Goal: Task Accomplishment & Management: Use online tool/utility

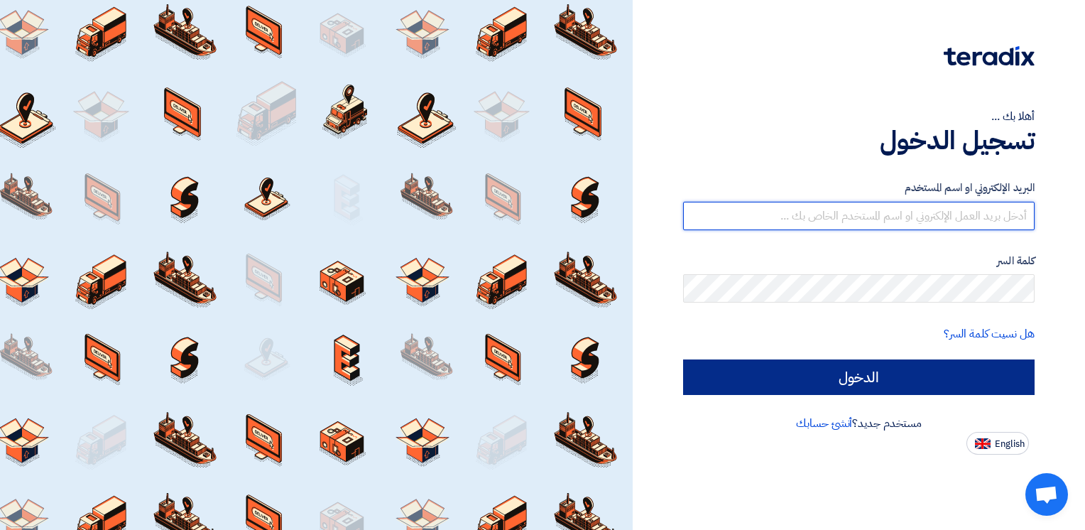
type input "[PERSON_NAME][EMAIL_ADDRESS][DOMAIN_NAME][GEOGRAPHIC_DATA]"
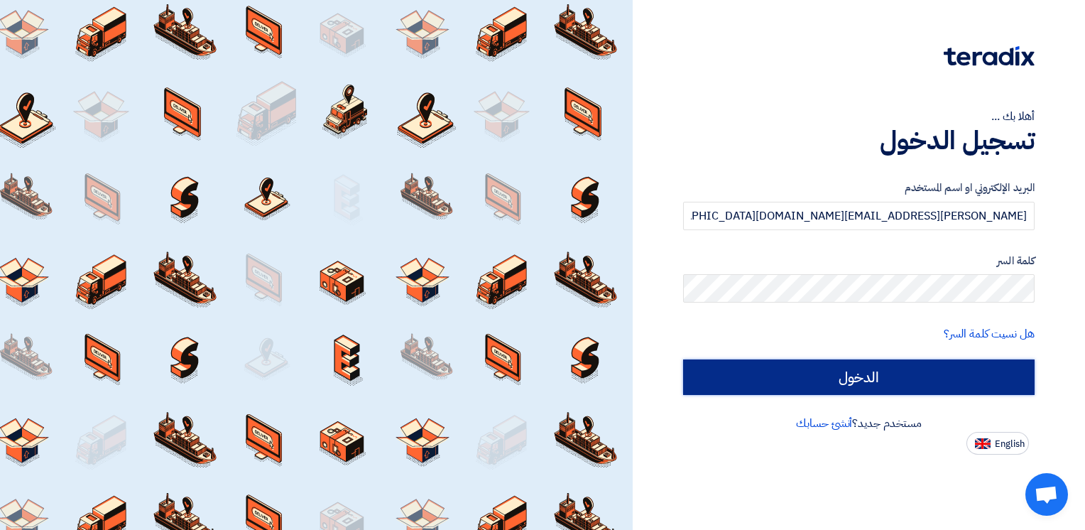
click at [788, 367] on input "الدخول" at bounding box center [859, 377] width 352 height 36
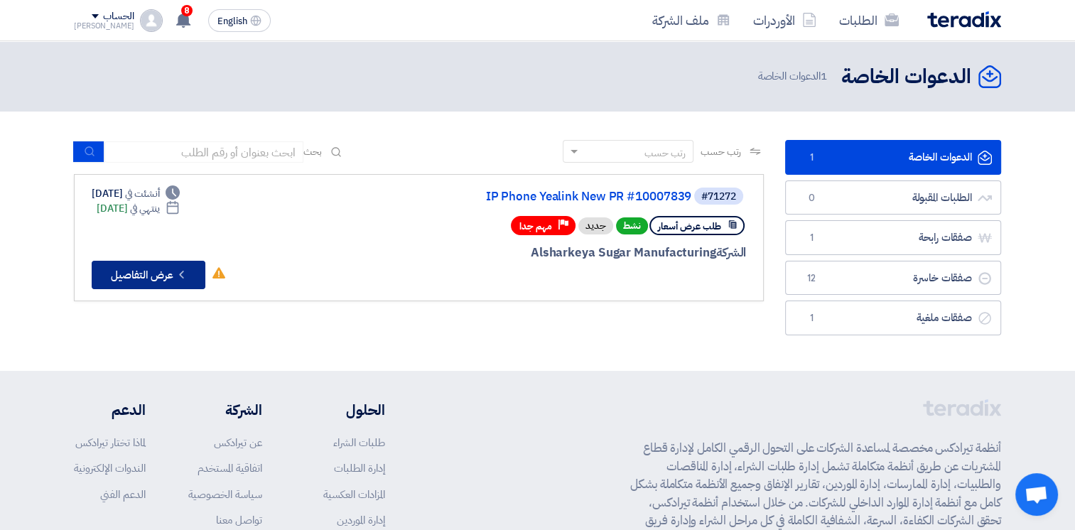
click at [134, 278] on button "Check details عرض التفاصيل" at bounding box center [149, 275] width 114 height 28
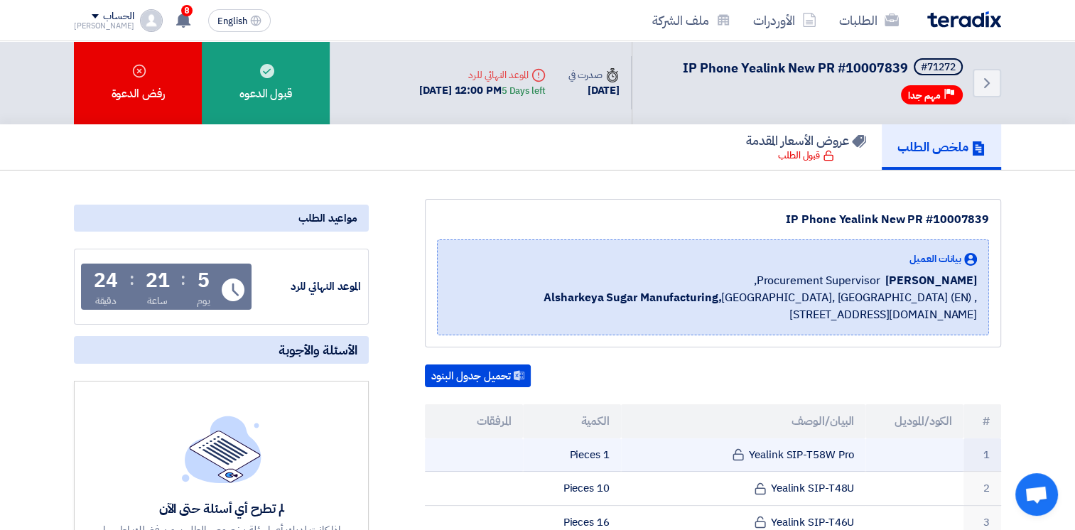
drag, startPoint x: 750, startPoint y: 453, endPoint x: 878, endPoint y: 453, distance: 127.8
click at [878, 453] on tr "1 Yealink SIP-T58W Pro 1 Pieces" at bounding box center [713, 454] width 576 height 33
copy tr "Yealink SIP-T58W Pro"
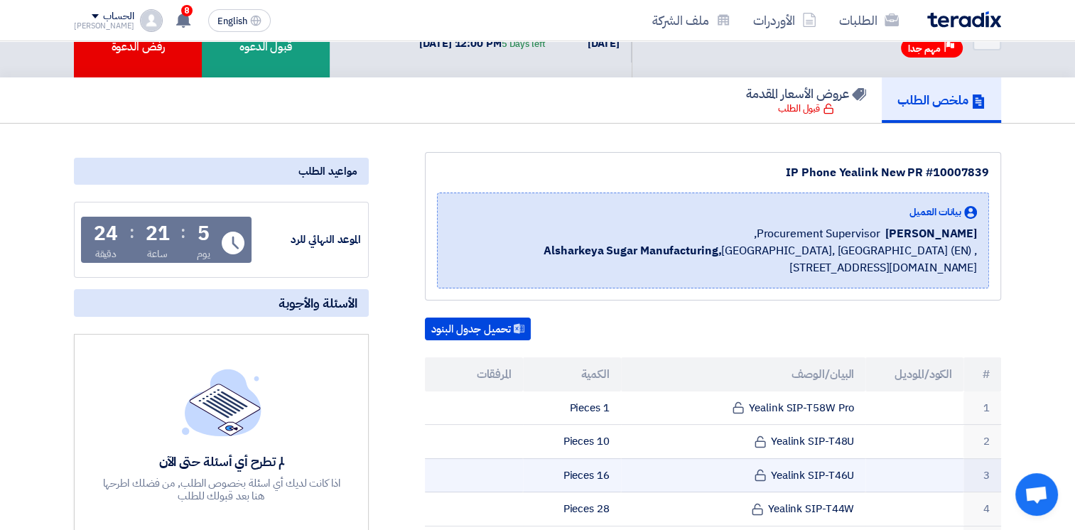
scroll to position [71, 0]
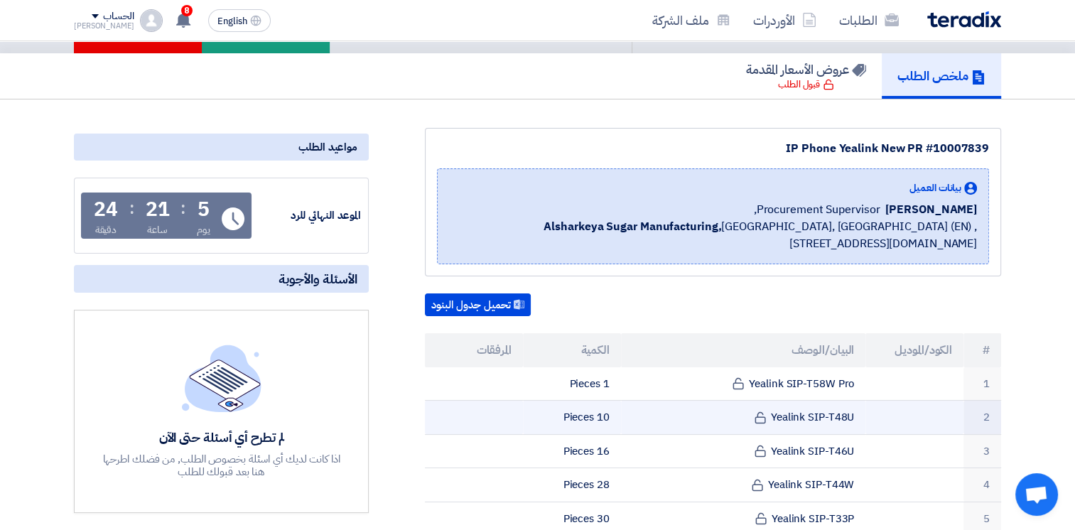
drag, startPoint x: 772, startPoint y: 419, endPoint x: 869, endPoint y: 417, distance: 96.6
click at [869, 417] on tr "2 Yealink SIP-T48U 10 Pieces" at bounding box center [713, 418] width 576 height 34
copy tr "Yealink SIP-T48U"
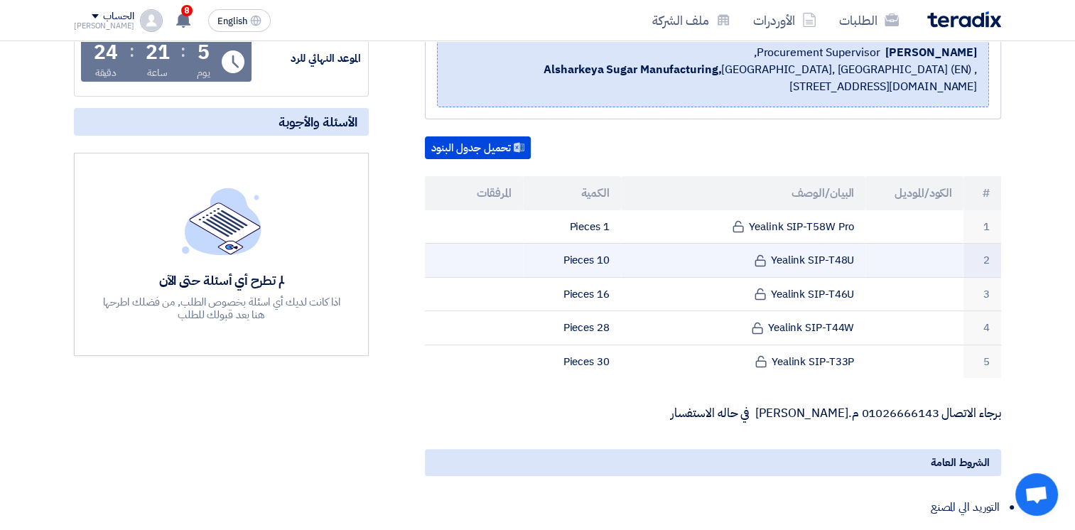
scroll to position [213, 0]
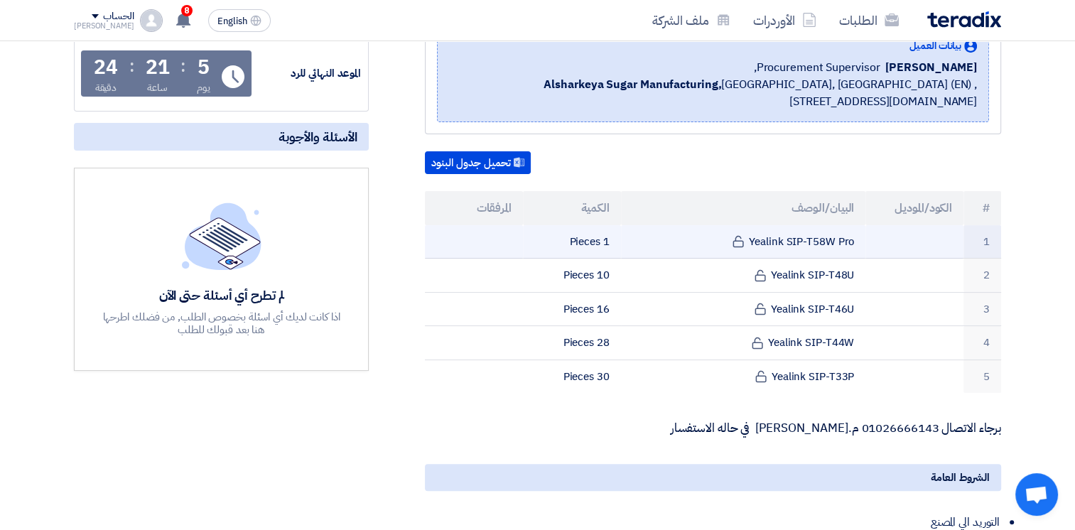
click at [864, 233] on tr "1 Yealink SIP-T58W Pro 1 Pieces" at bounding box center [713, 241] width 576 height 33
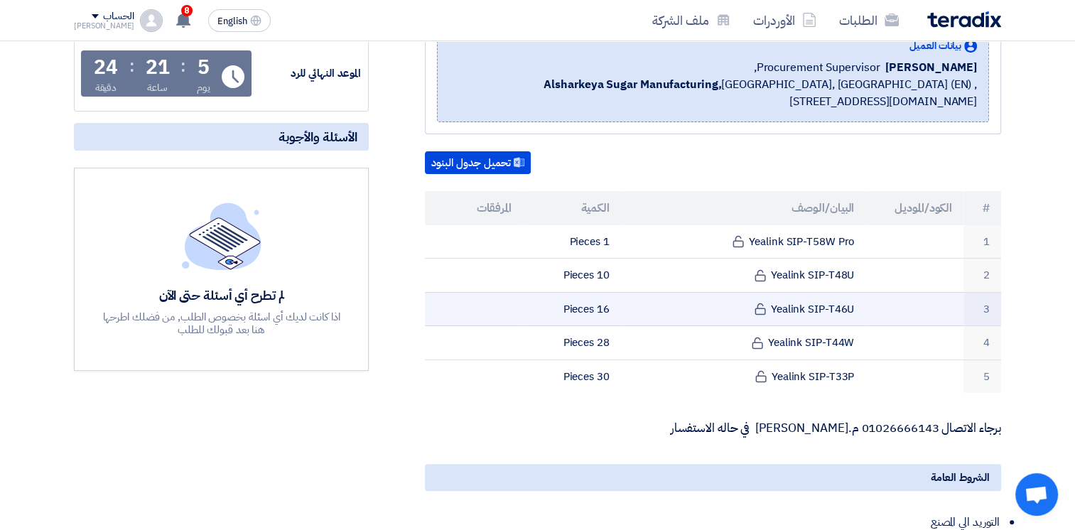
drag, startPoint x: 555, startPoint y: 232, endPoint x: 567, endPoint y: 313, distance: 82.5
click at [567, 313] on tbody "1 Yealink SIP-T58W Pro 1 Pieces 2 Yealink SIP-T48U 10 Pieces 3" at bounding box center [713, 309] width 576 height 168
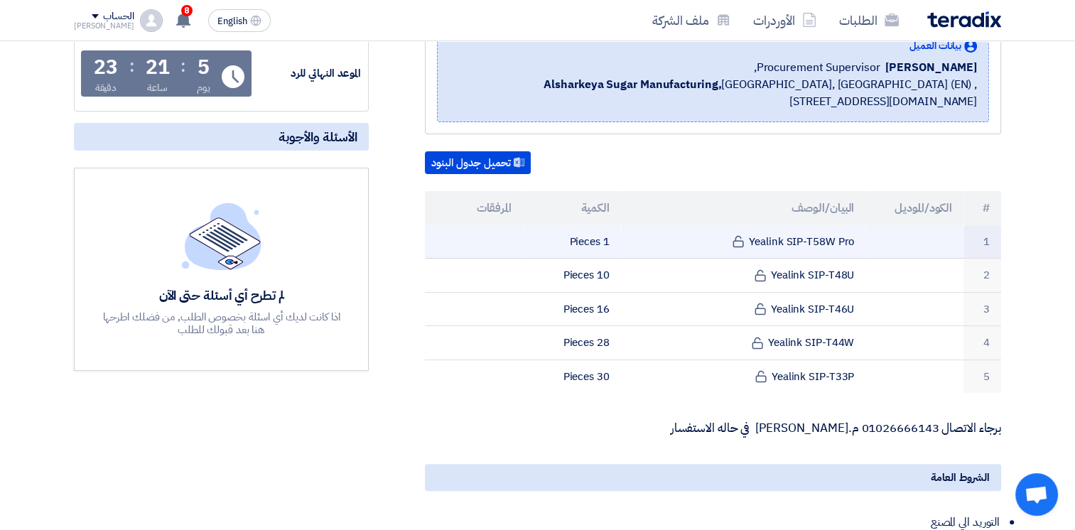
drag, startPoint x: 567, startPoint y: 313, endPoint x: 852, endPoint y: 233, distance: 296.6
click at [852, 233] on td "Yealink SIP-T58W Pro" at bounding box center [743, 241] width 245 height 33
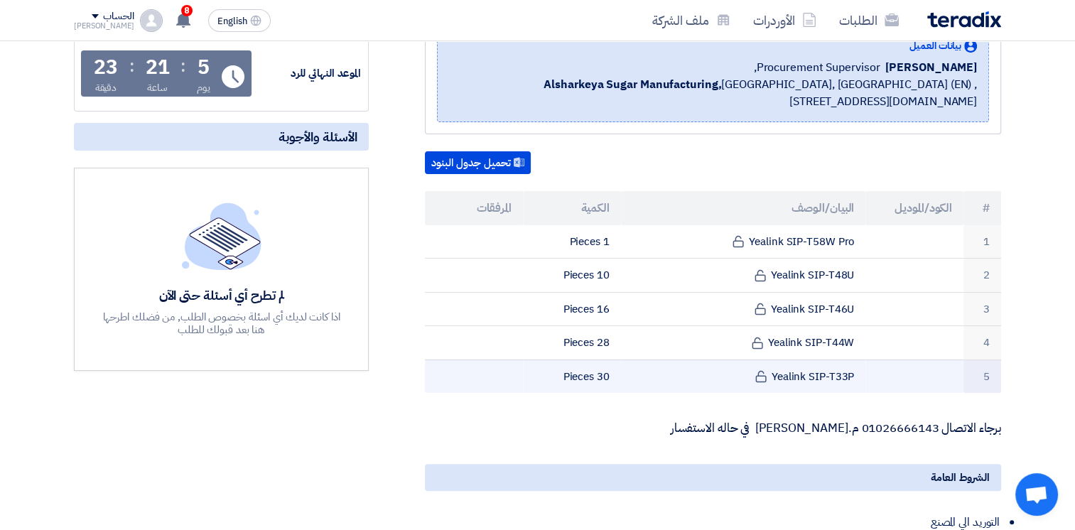
drag, startPoint x: 855, startPoint y: 233, endPoint x: 536, endPoint y: 380, distance: 351.1
click at [536, 380] on tbody "1 Yealink SIP-T58W Pro 1 Pieces 2 Yealink SIP-T48U 10 Pieces 3" at bounding box center [713, 309] width 576 height 168
copy tbody "Yealink SIP-T58W Pro 1 Pieces 2 Yealink SIP-T48U 10 Pieces 3 Yealink SIP-T46U 1…"
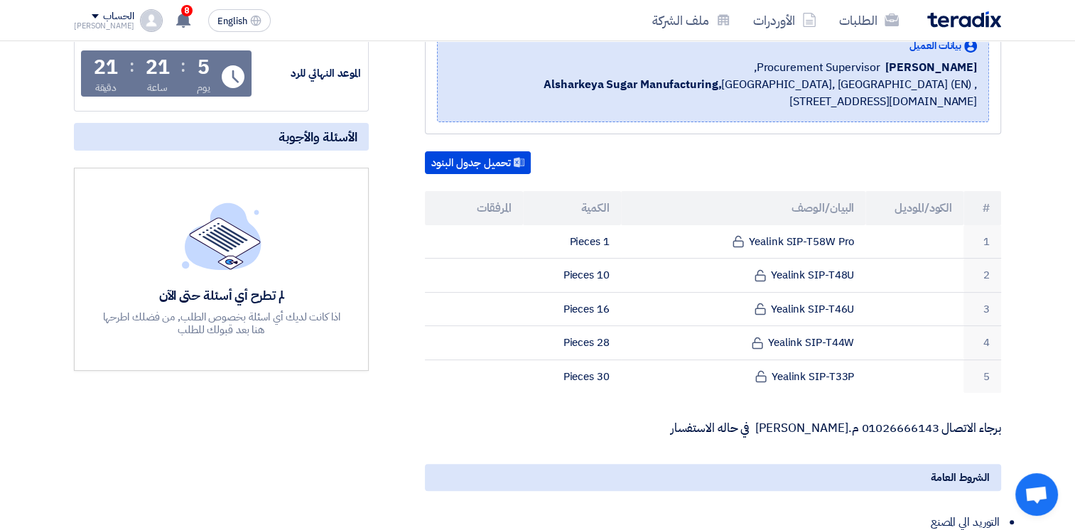
click at [408, 232] on div "IP Phone Yealink New PR #10007839 بيانات العميل [PERSON_NAME] Procurement Super…" at bounding box center [695, 355] width 632 height 739
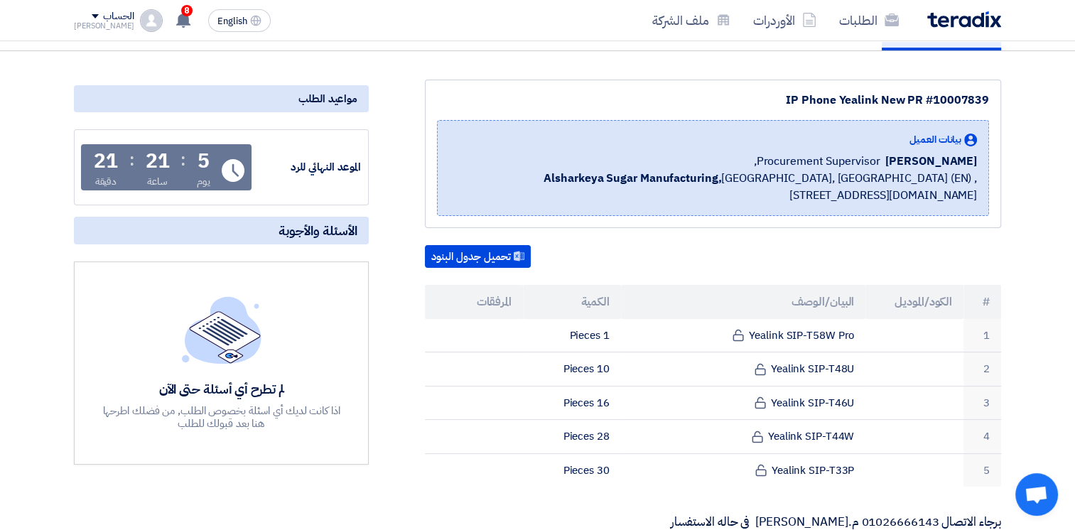
scroll to position [0, 0]
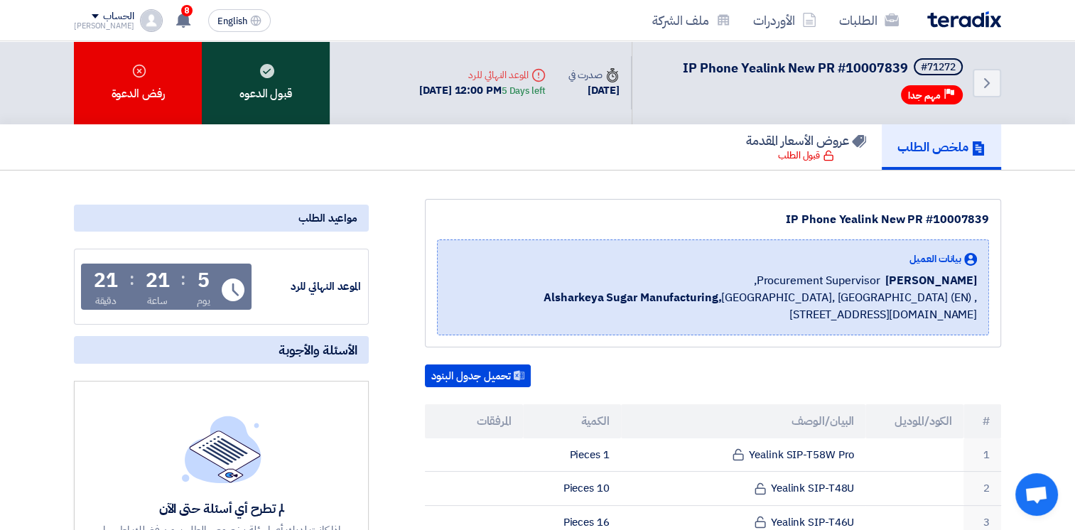
click at [262, 87] on div "قبول الدعوه" at bounding box center [266, 82] width 128 height 83
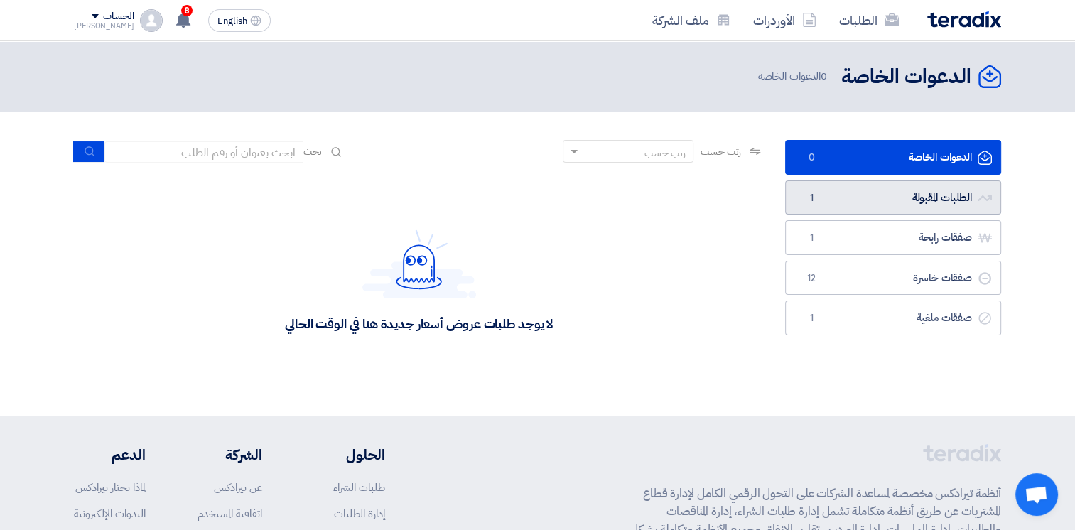
click at [894, 206] on link "الطلبات المقبولة الطلبات المقبولة 1" at bounding box center [893, 197] width 216 height 35
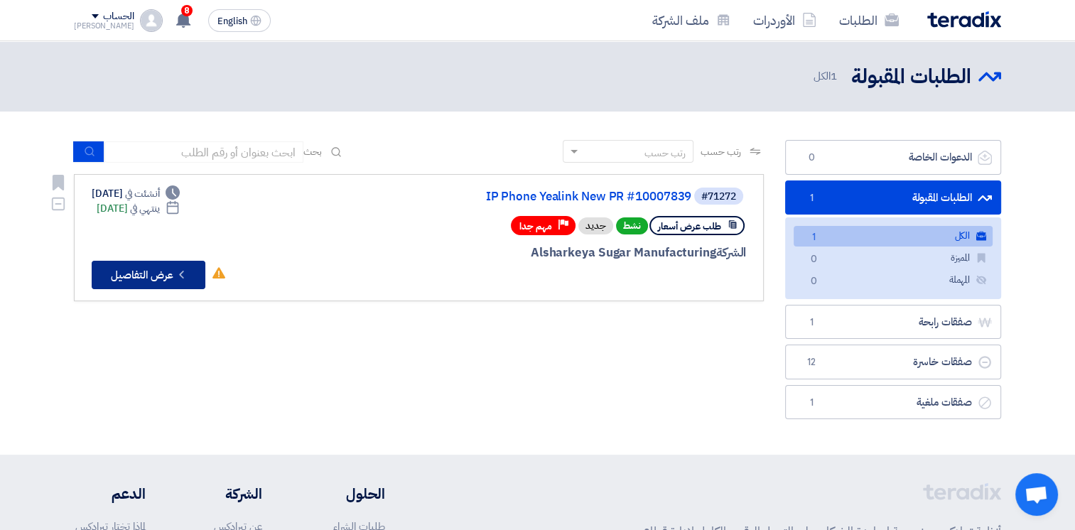
click at [134, 277] on button "Check details عرض التفاصيل" at bounding box center [149, 275] width 114 height 28
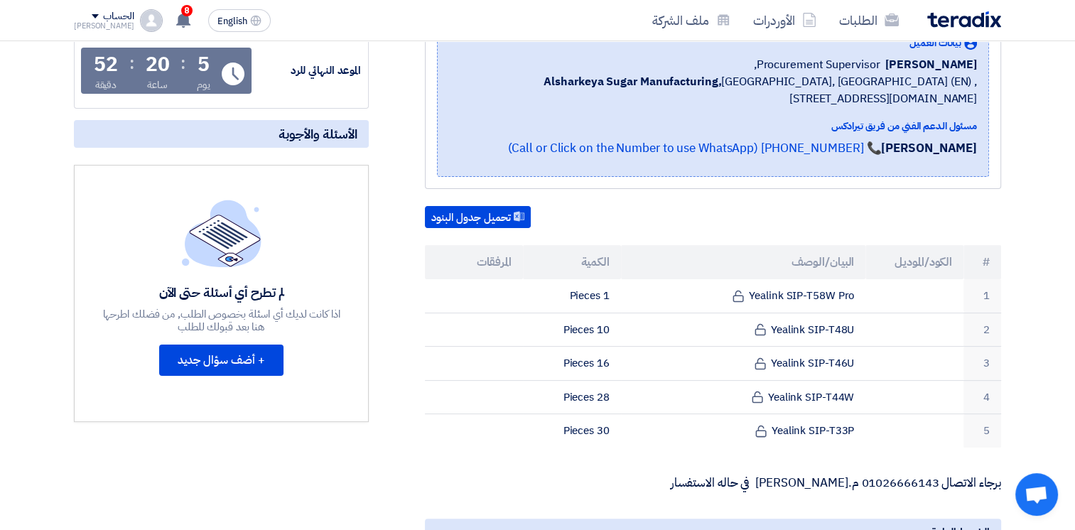
scroll to position [165, 0]
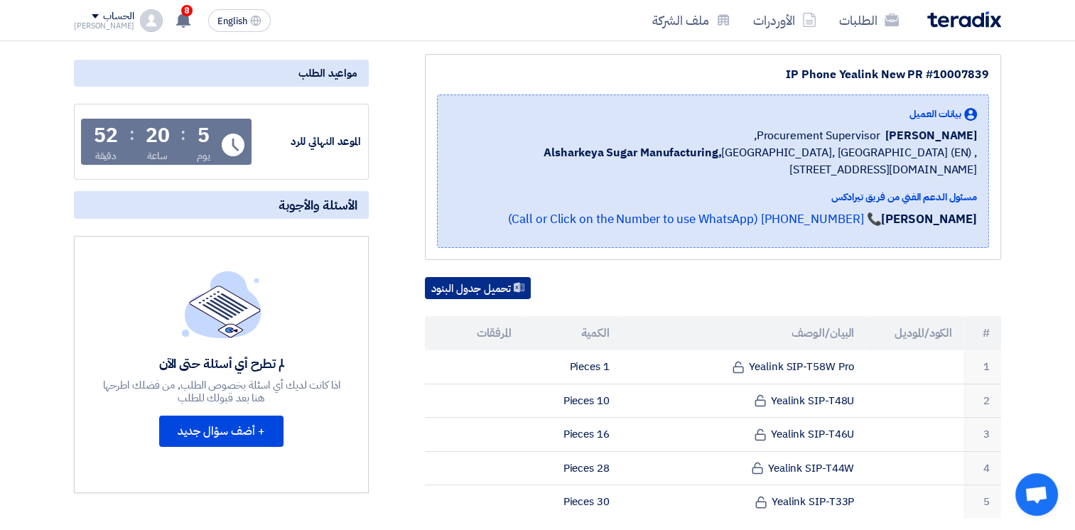
click at [477, 290] on button "تحميل جدول البنود" at bounding box center [478, 288] width 106 height 23
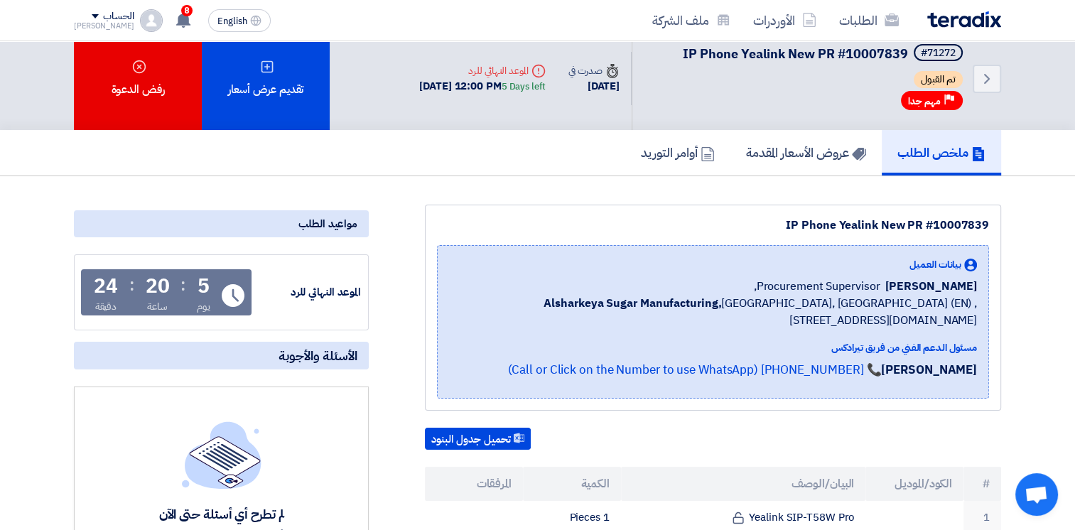
scroll to position [0, 0]
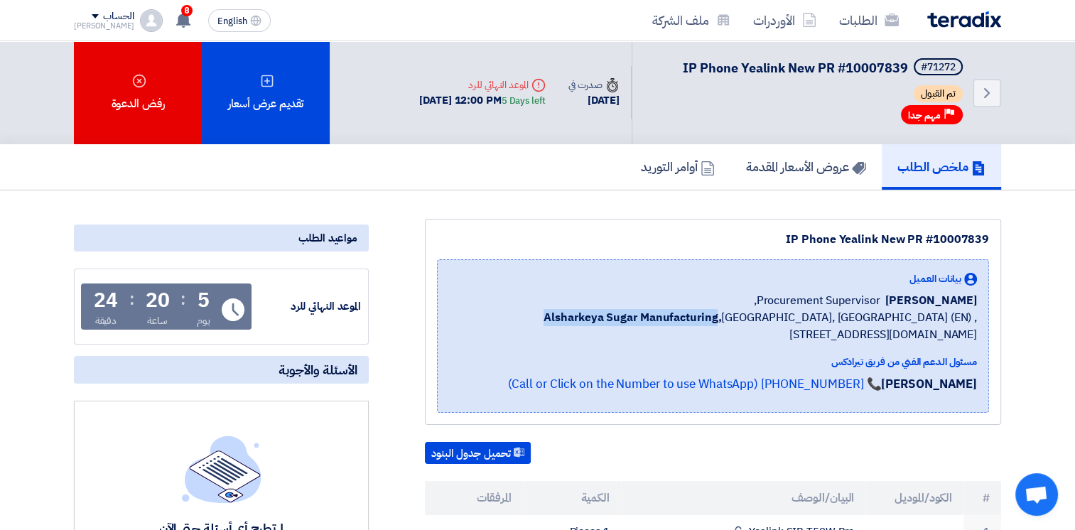
drag, startPoint x: 452, startPoint y: 313, endPoint x: 625, endPoint y: 308, distance: 173.4
click at [625, 309] on span "Alsharkeya Sugar Manufacturing, [GEOGRAPHIC_DATA], [GEOGRAPHIC_DATA] (EN) ,[STR…" at bounding box center [713, 326] width 528 height 34
copy b "Alsharkeya Sugar Manufacturing"
